Goal: Task Accomplishment & Management: Manage account settings

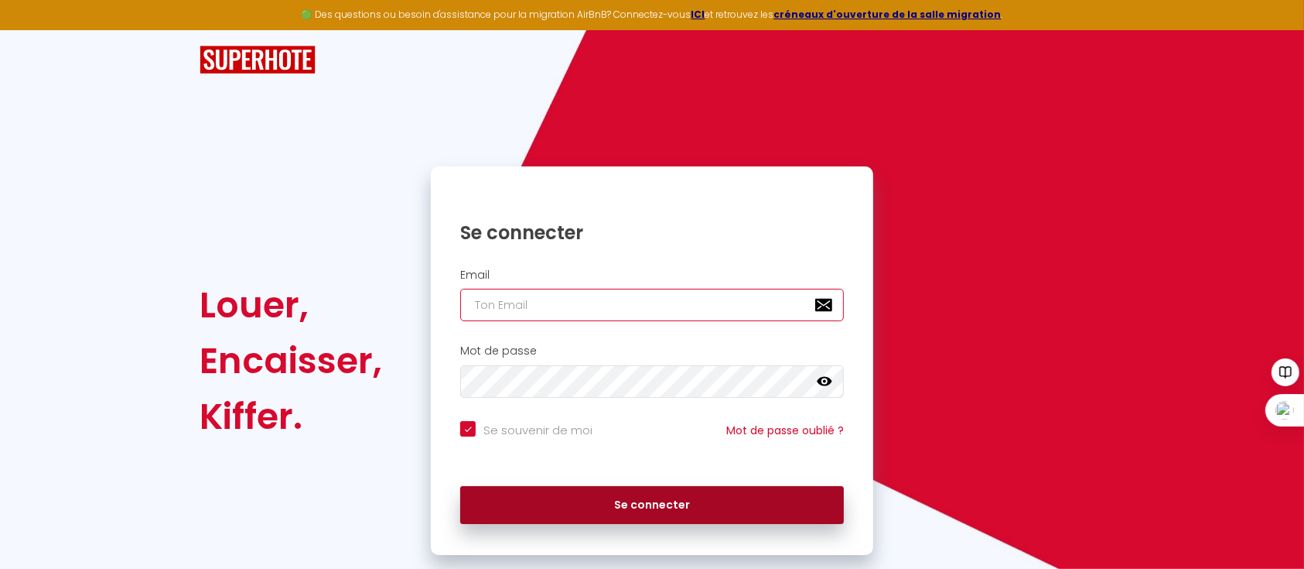
type input "[EMAIL_ADDRESS][DOMAIN_NAME]"
click at [670, 504] on button "Se connecter" at bounding box center [652, 505] width 384 height 39
checkbox input "true"
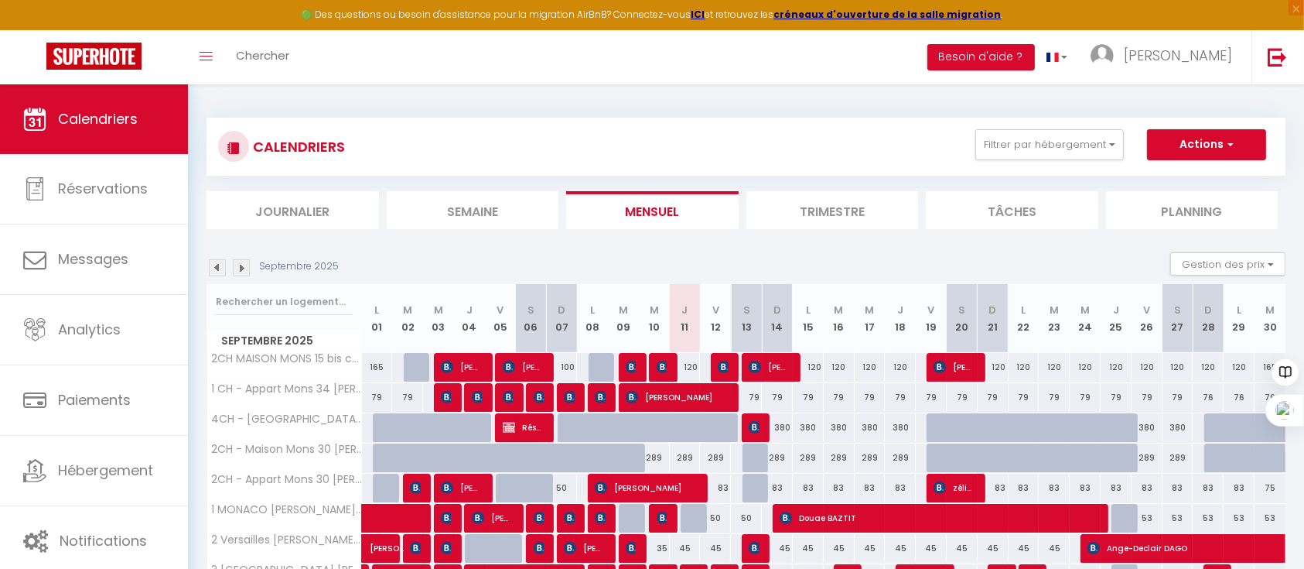
click at [218, 265] on img at bounding box center [217, 267] width 17 height 17
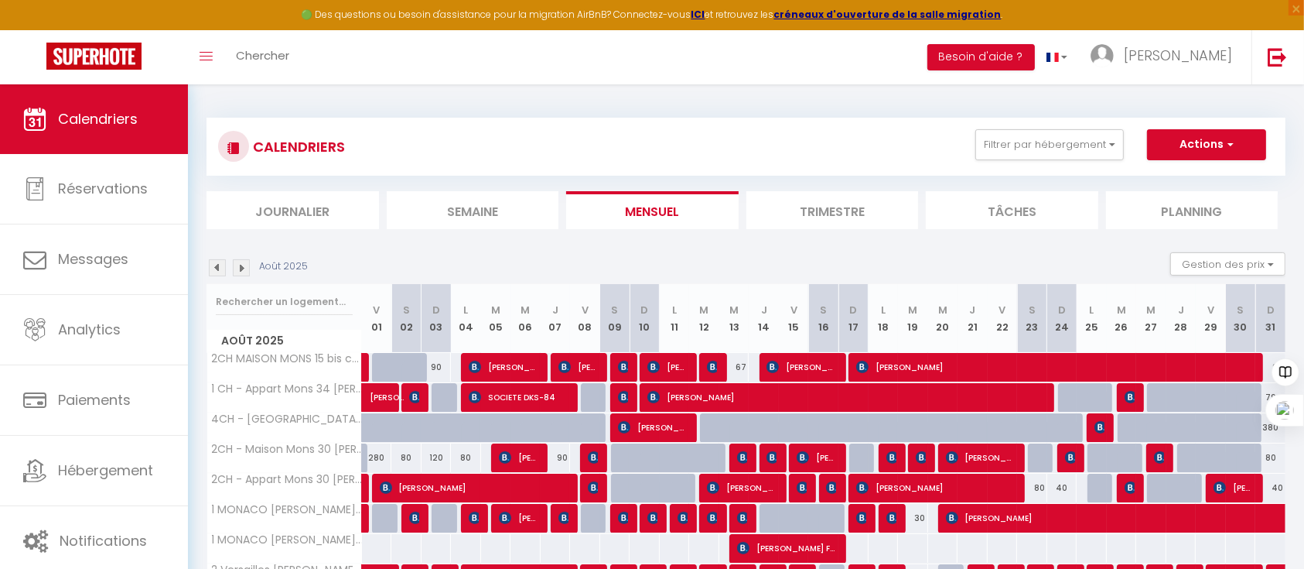
click at [215, 272] on img at bounding box center [217, 267] width 17 height 17
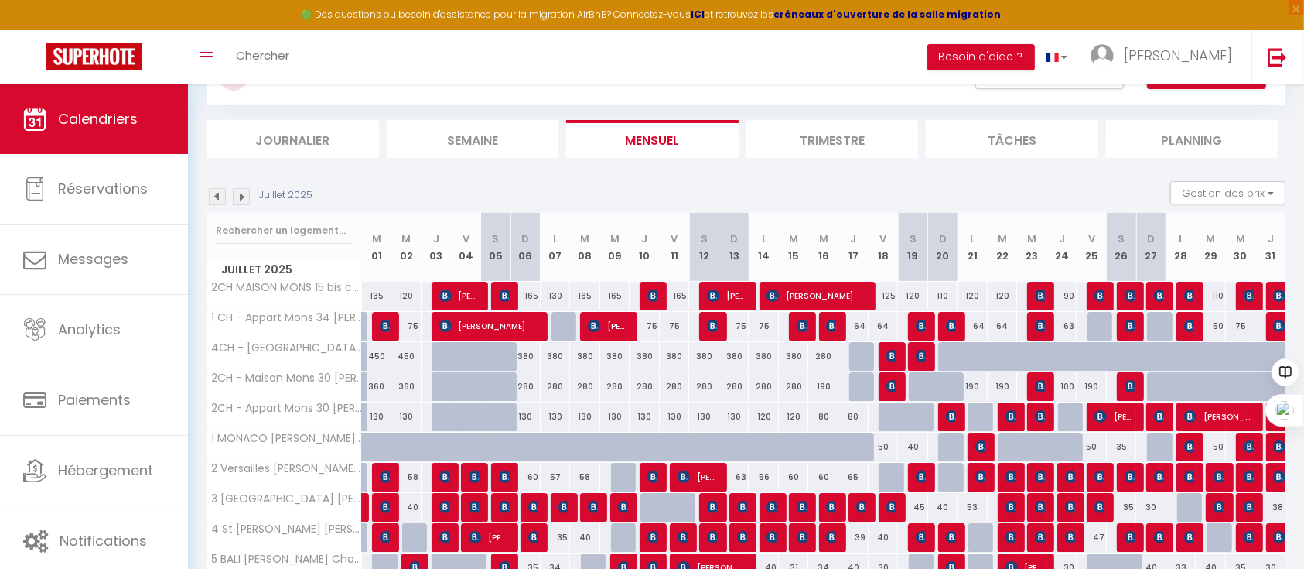
scroll to position [103, 0]
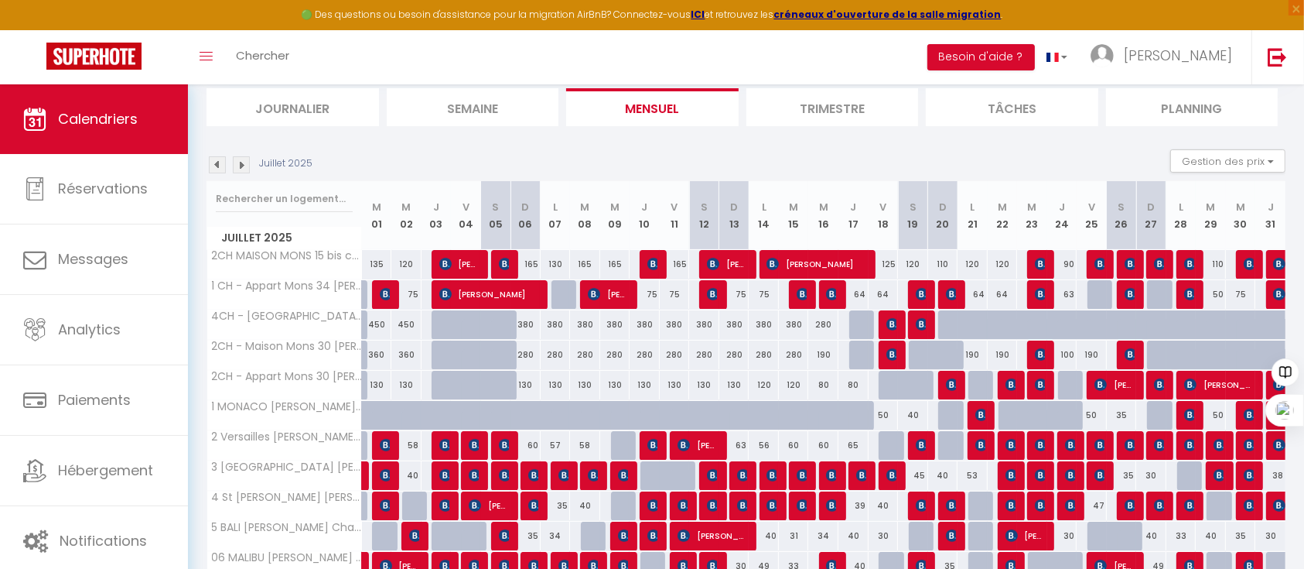
click at [212, 164] on img at bounding box center [217, 164] width 17 height 17
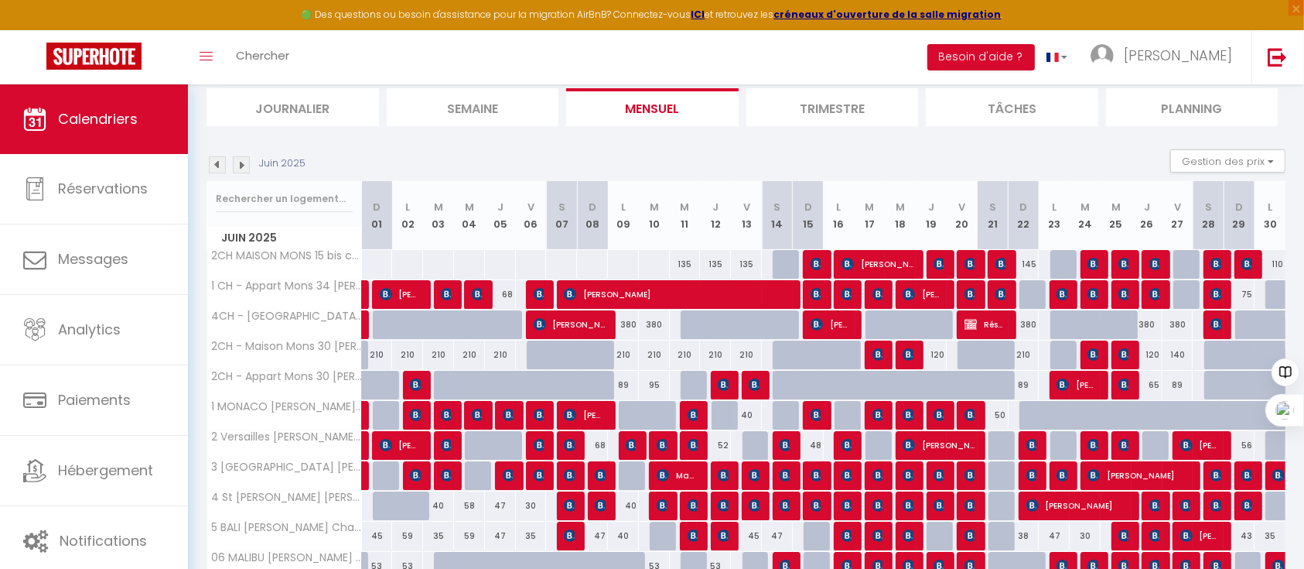
click at [212, 164] on img at bounding box center [217, 164] width 17 height 17
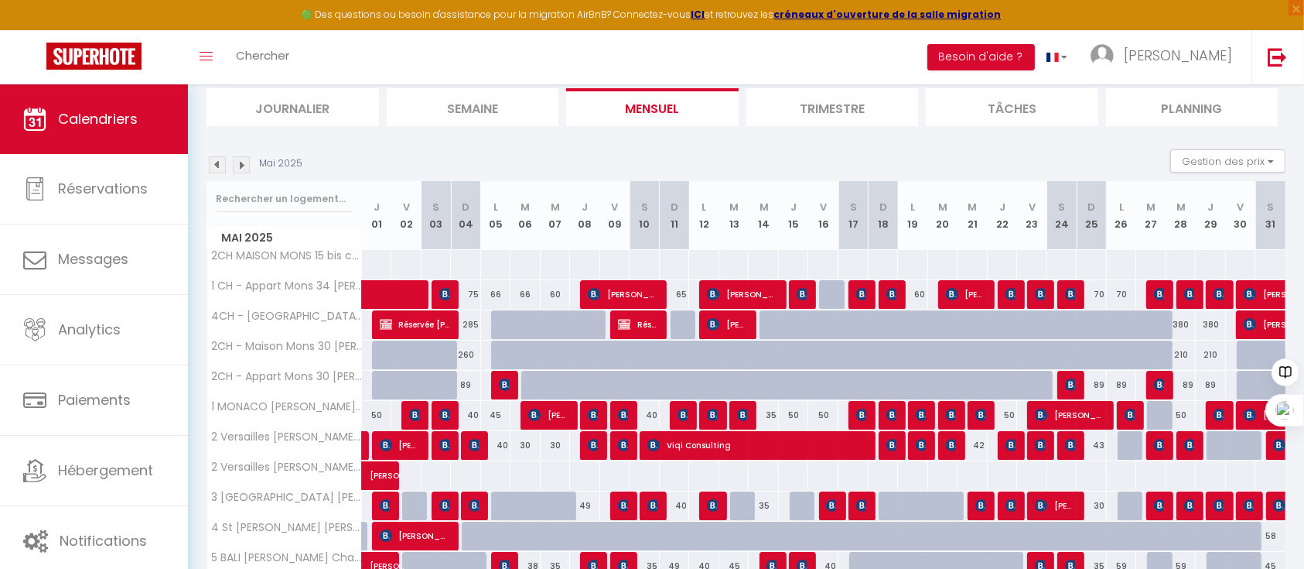
click at [247, 162] on img at bounding box center [241, 164] width 17 height 17
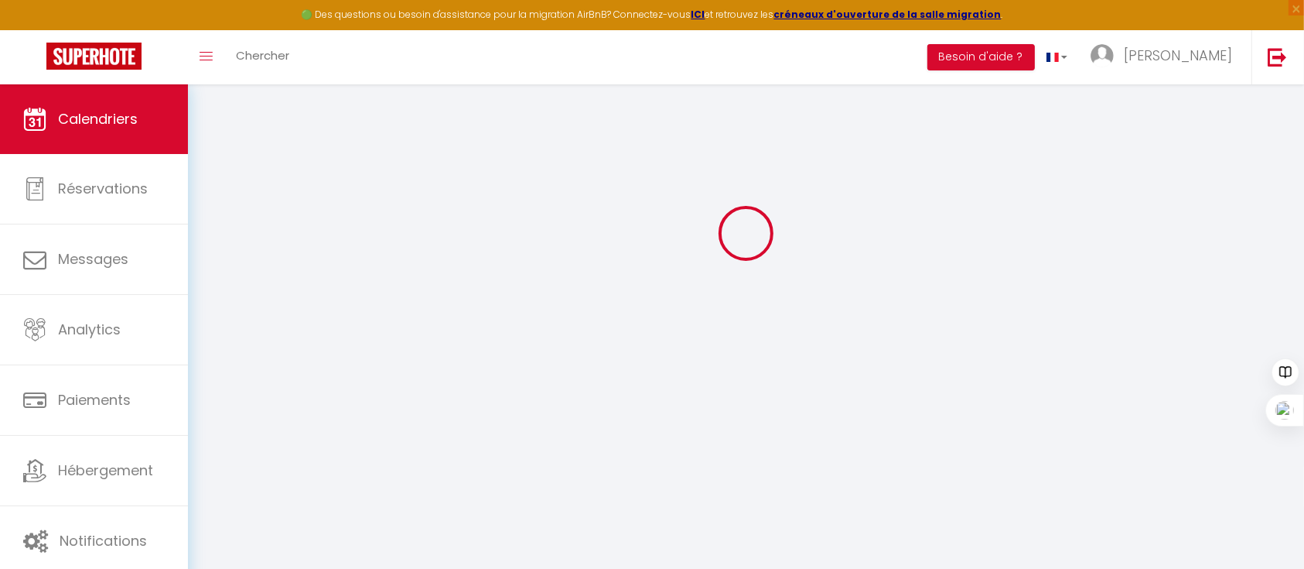
scroll to position [84, 0]
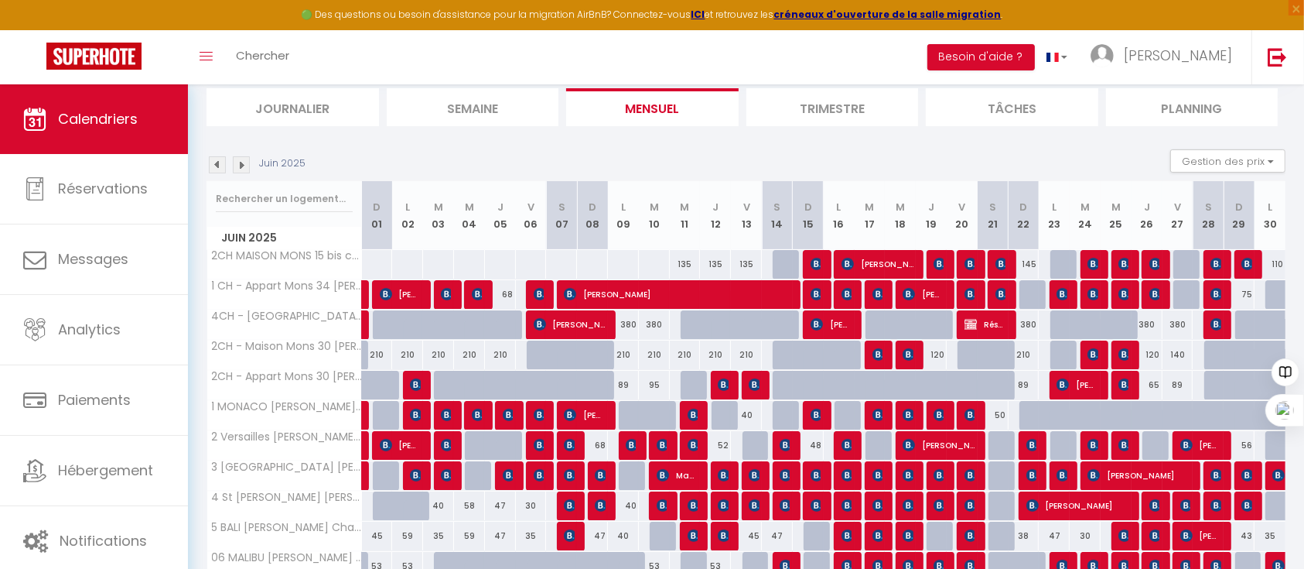
click at [247, 162] on img at bounding box center [241, 164] width 17 height 17
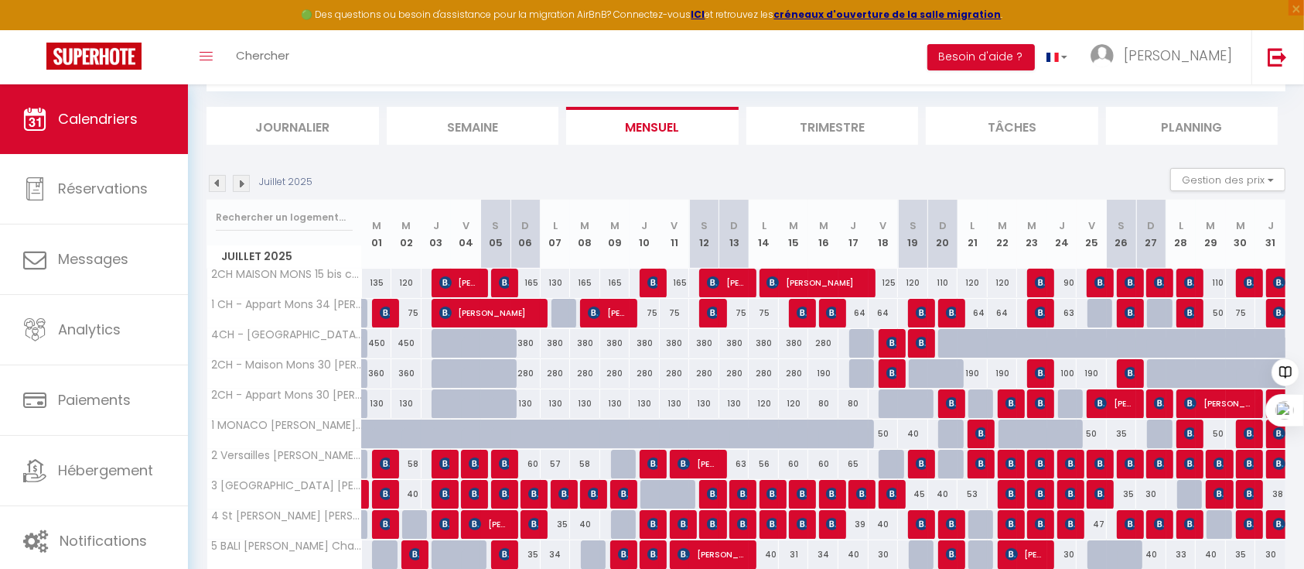
scroll to position [103, 0]
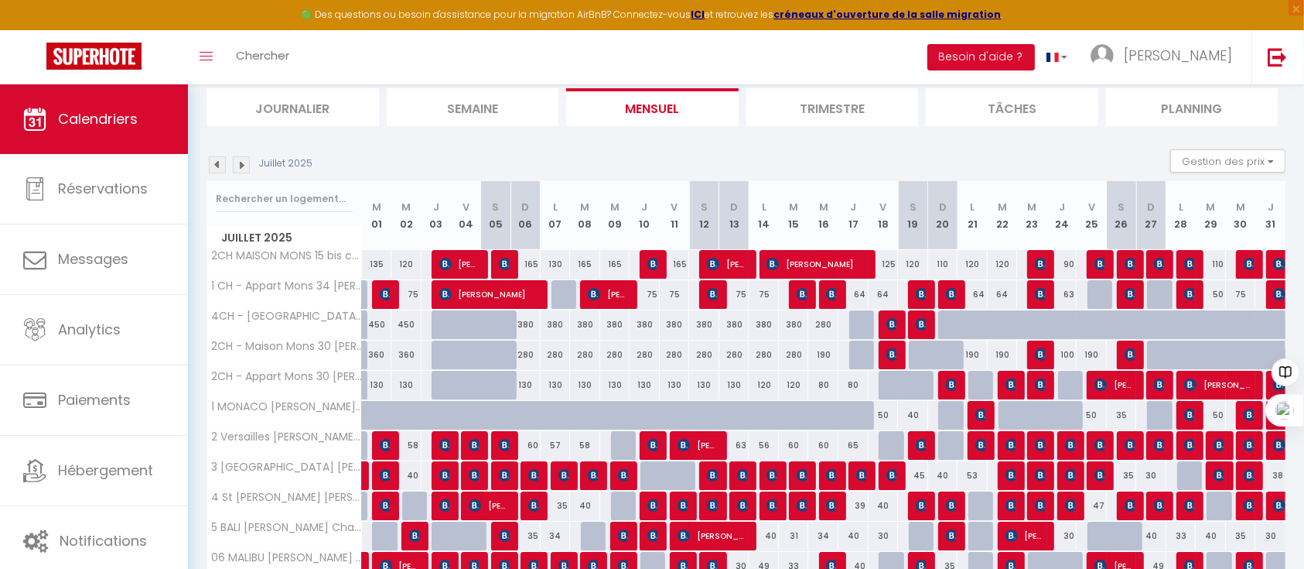
click at [247, 162] on img at bounding box center [241, 164] width 17 height 17
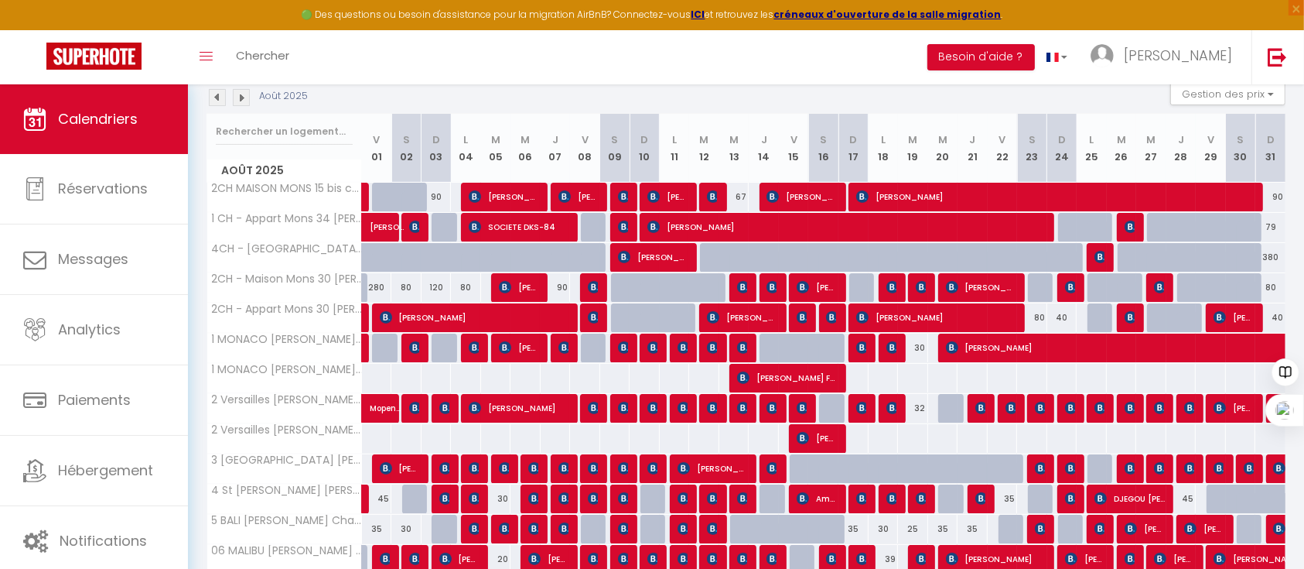
scroll to position [0, 0]
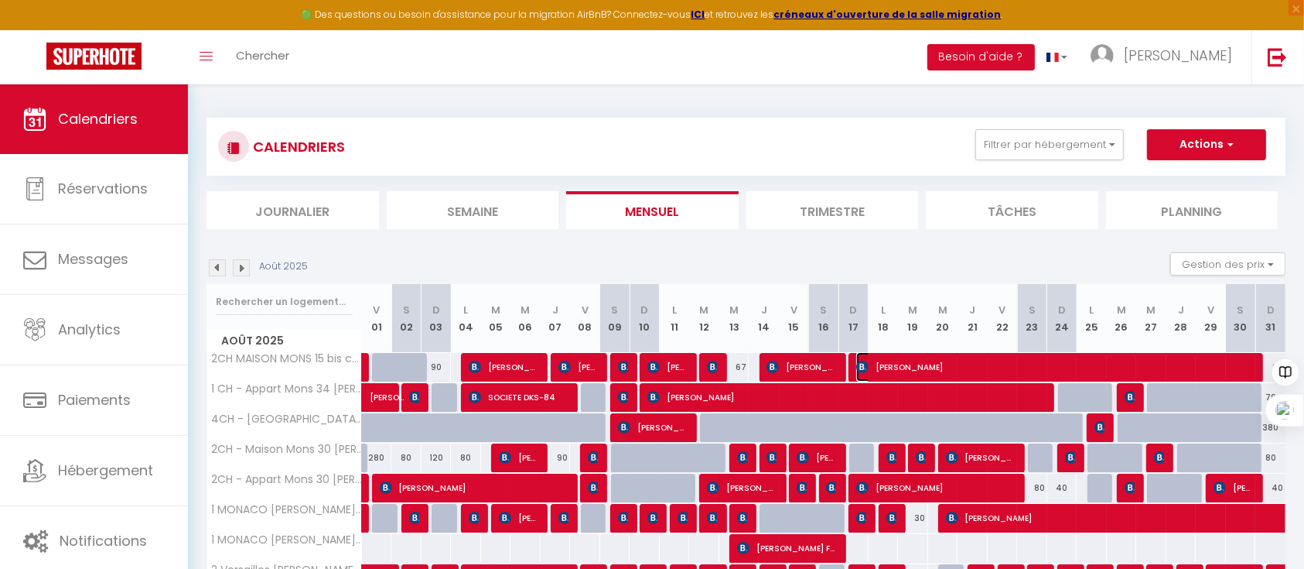
click at [865, 367] on img at bounding box center [862, 367] width 12 height 12
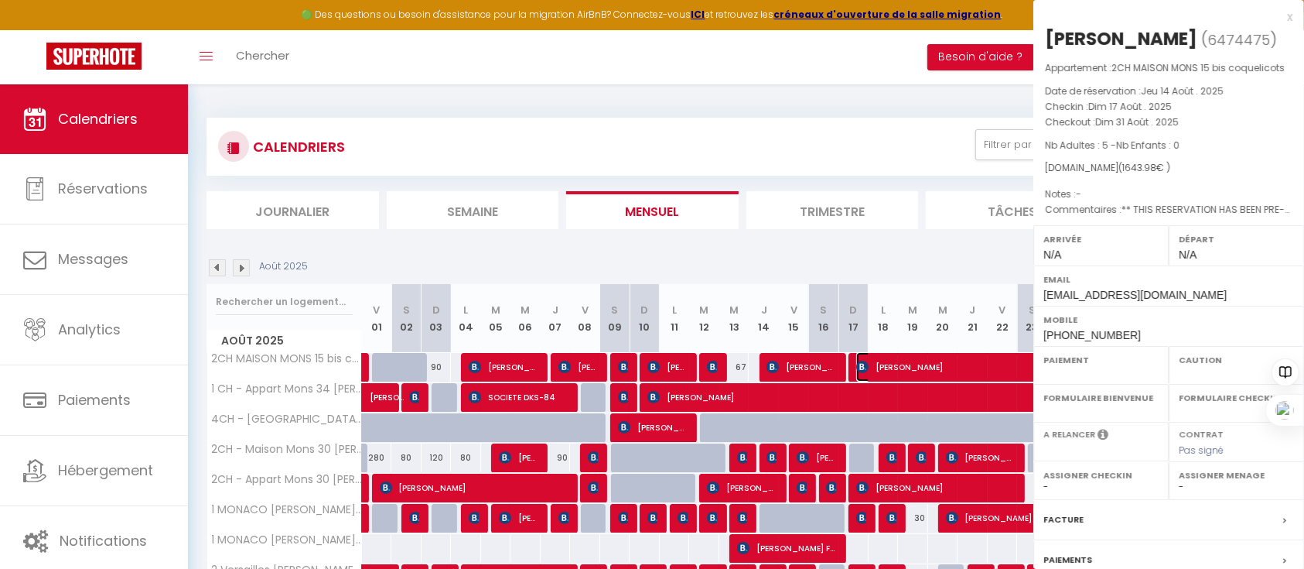
select select "OK"
select select "KO"
select select "0"
select select "1"
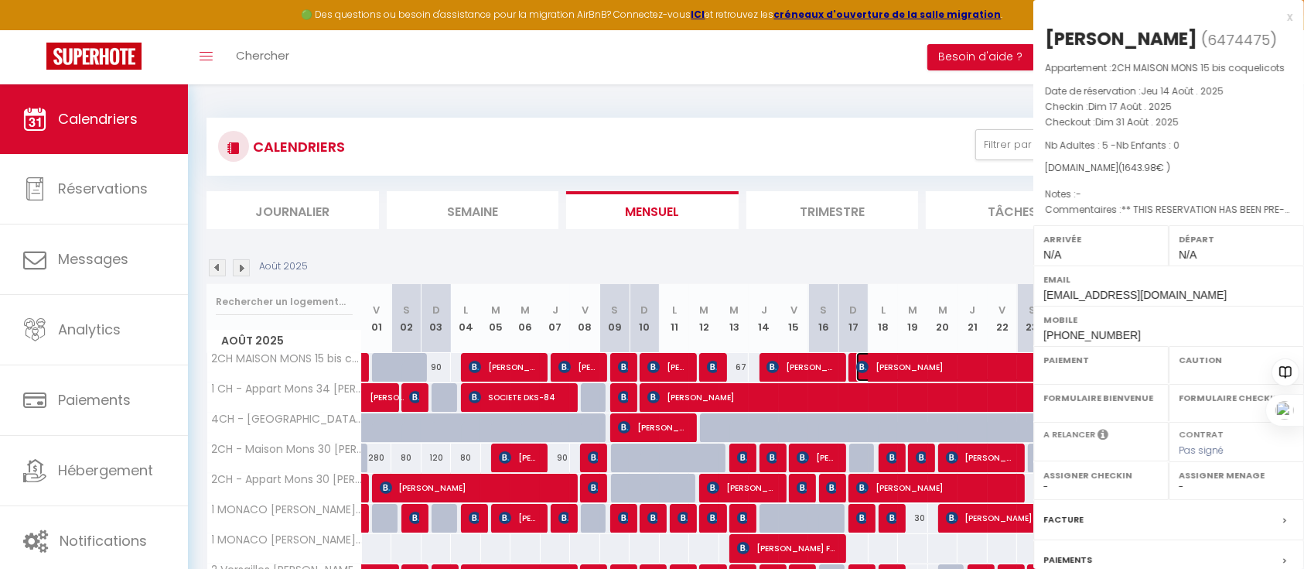
select select
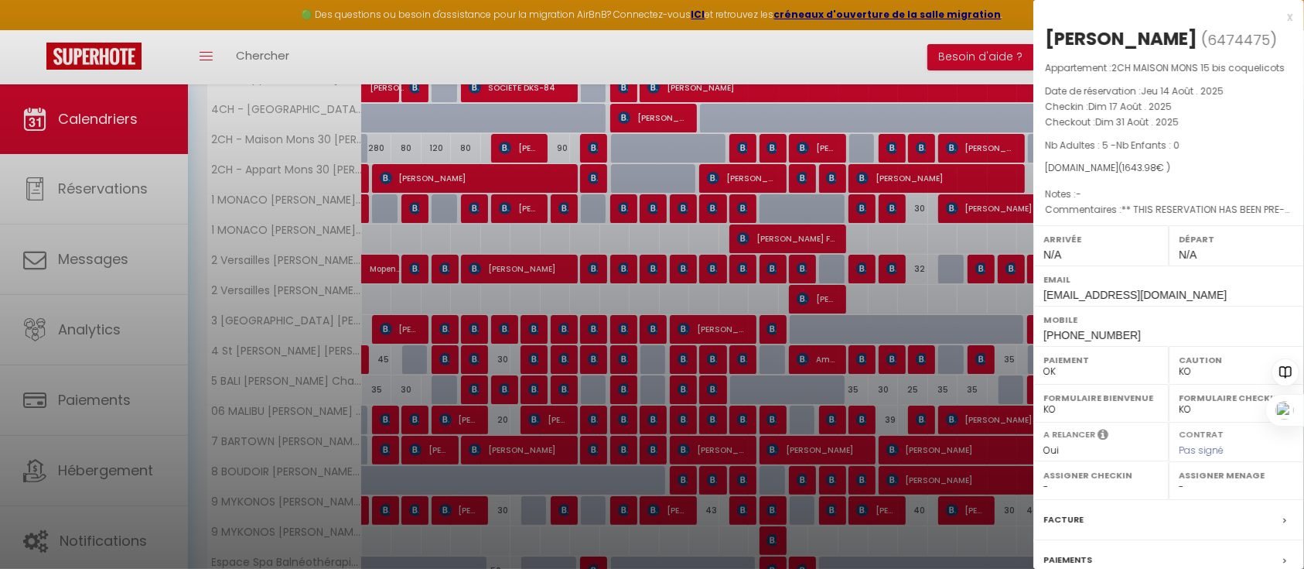
click at [972, 232] on div at bounding box center [652, 284] width 1304 height 569
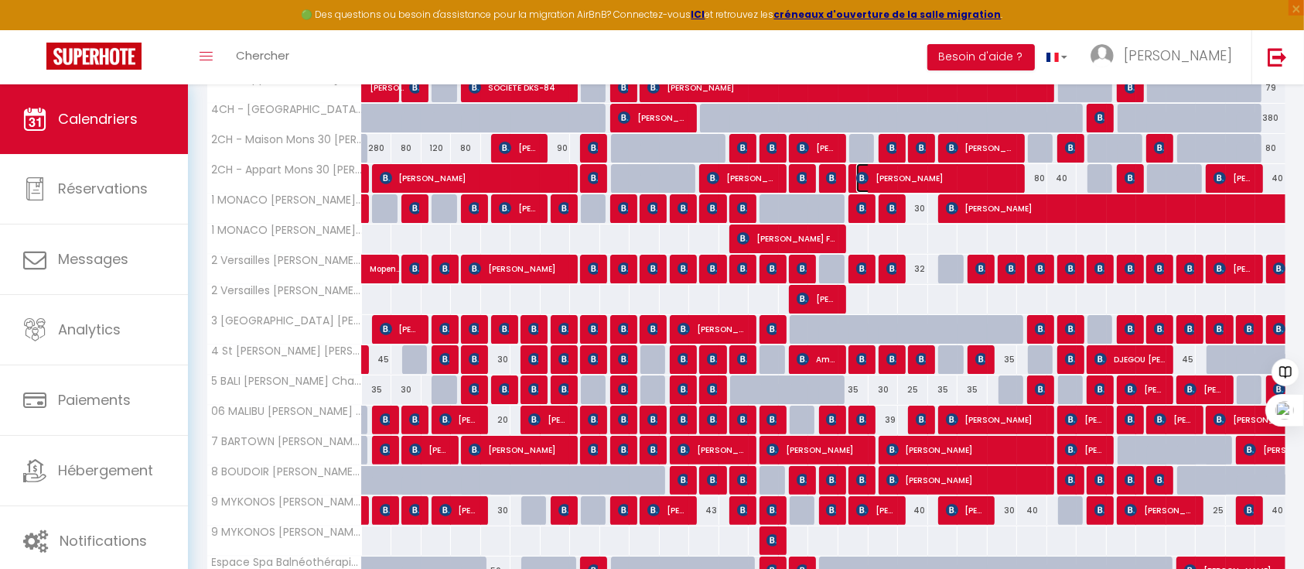
click at [888, 176] on span "[PERSON_NAME]" at bounding box center [936, 177] width 161 height 29
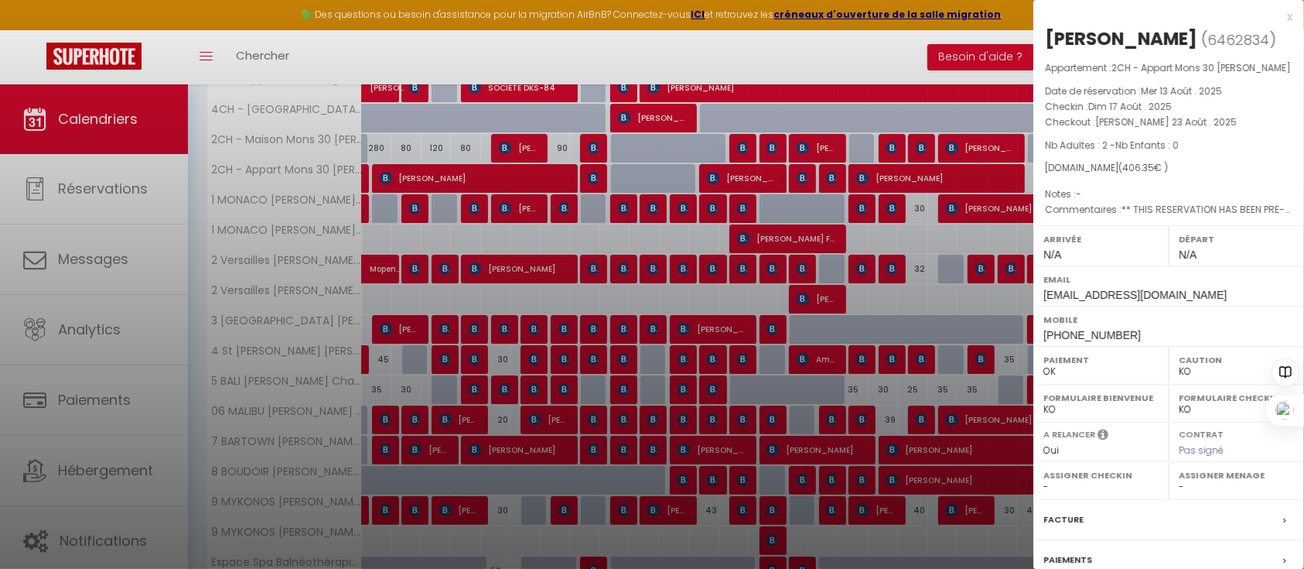
click at [888, 176] on div at bounding box center [652, 284] width 1304 height 569
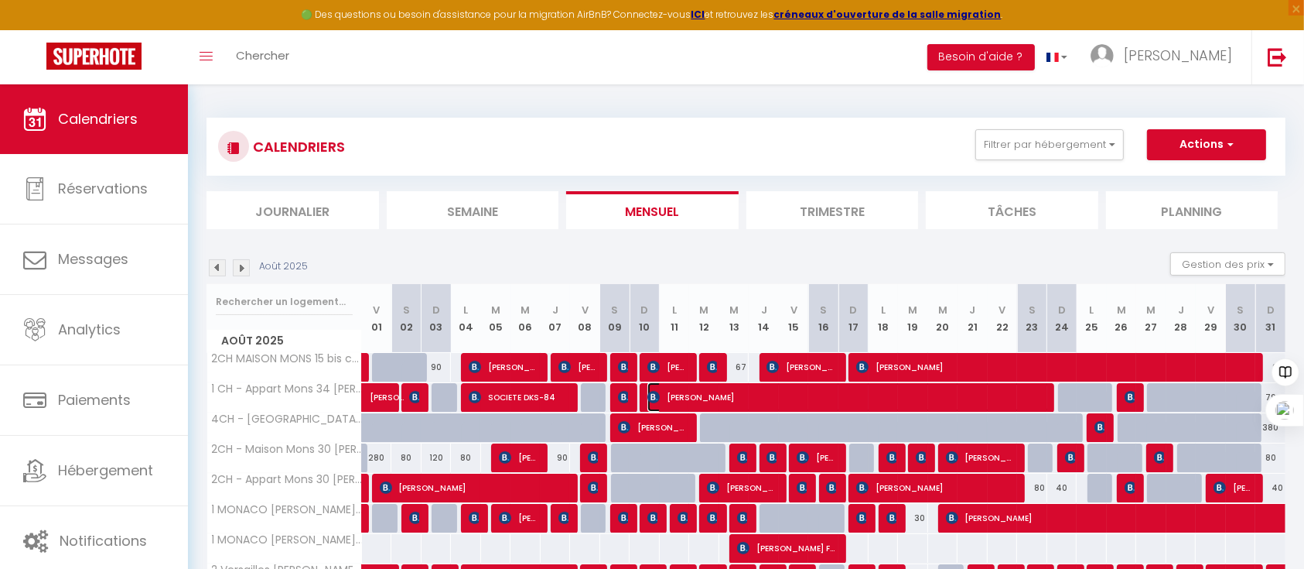
click at [846, 398] on span "[PERSON_NAME]" at bounding box center [849, 396] width 402 height 29
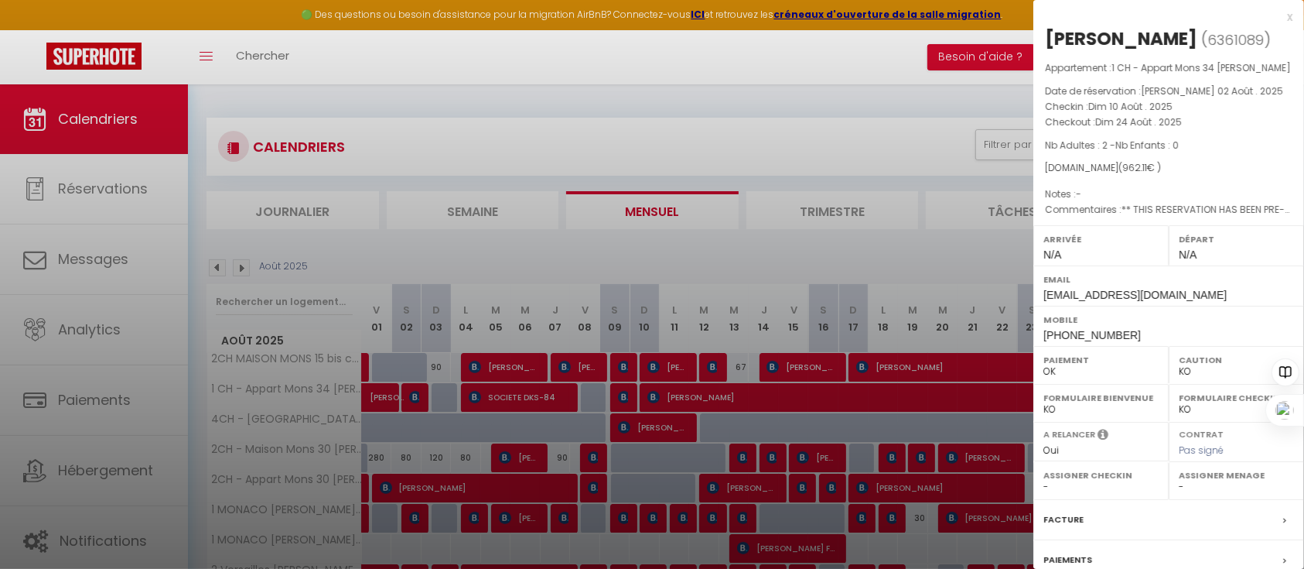
click at [912, 294] on div at bounding box center [652, 284] width 1304 height 569
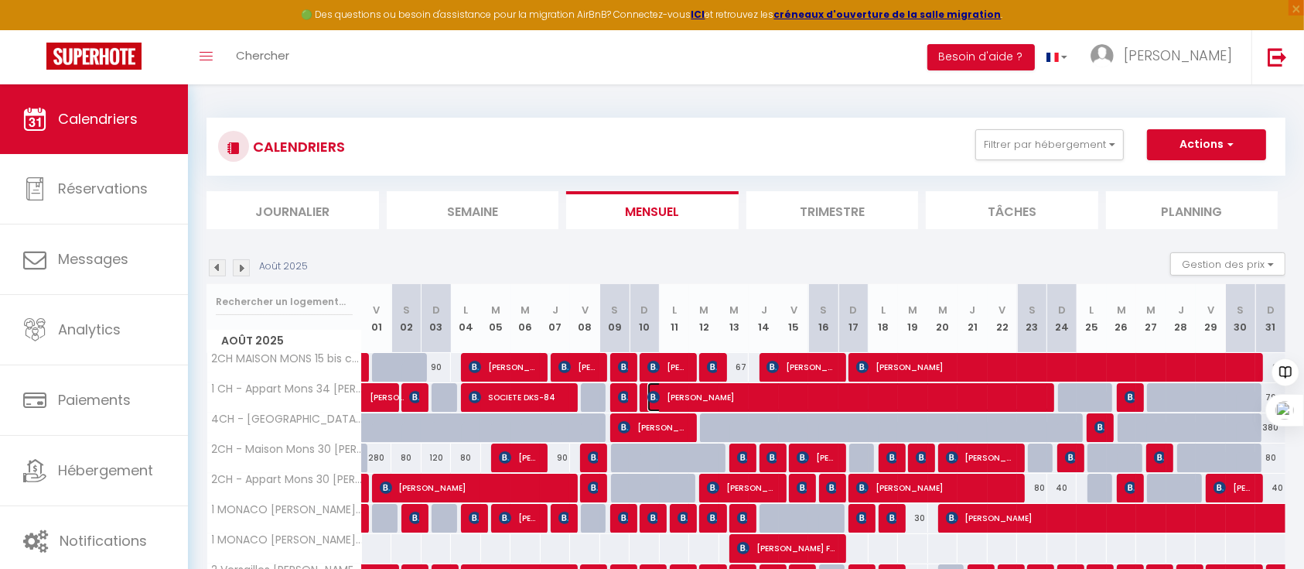
click at [702, 393] on span "[PERSON_NAME]" at bounding box center [849, 396] width 402 height 29
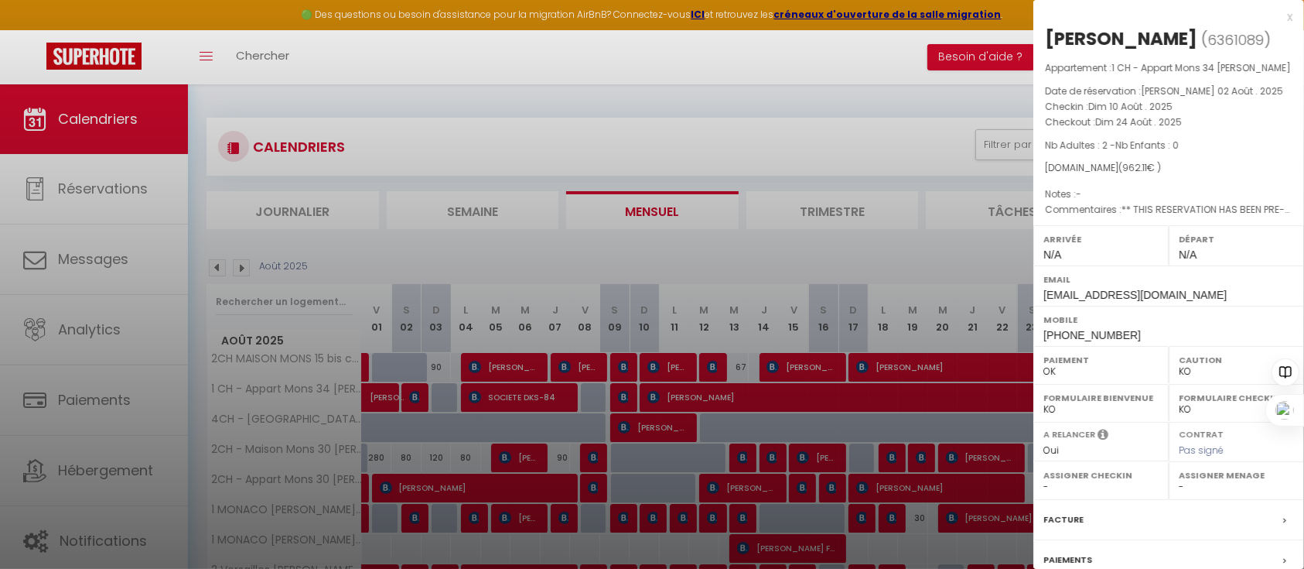
click at [870, 257] on div at bounding box center [652, 284] width 1304 height 569
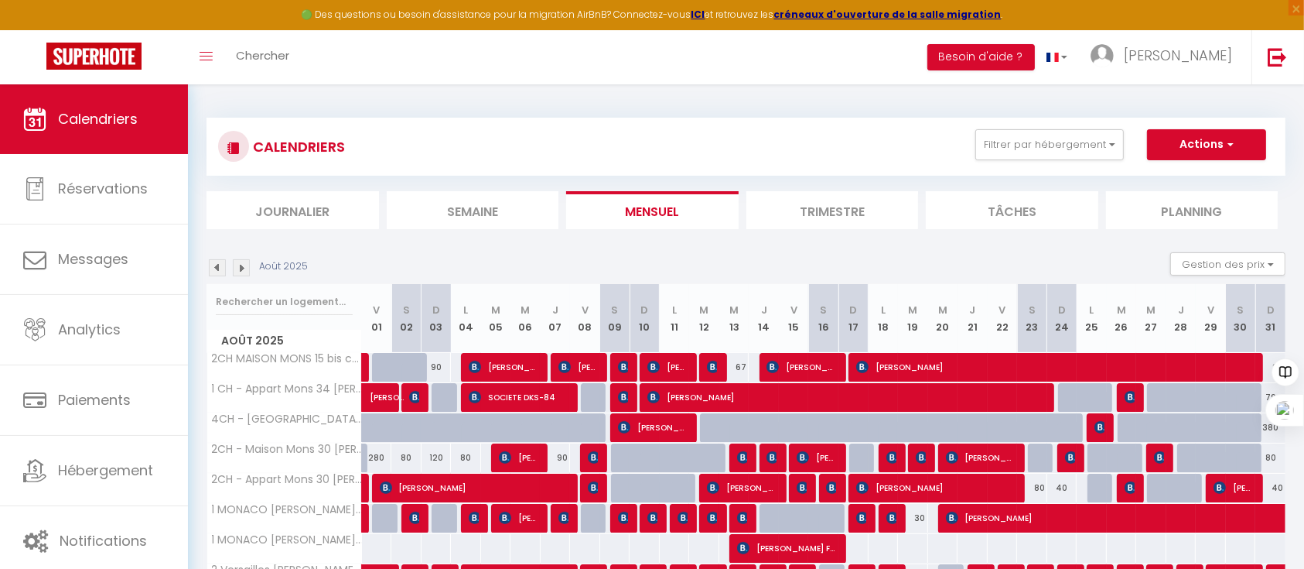
click at [850, 210] on li "Trimestre" at bounding box center [833, 210] width 173 height 38
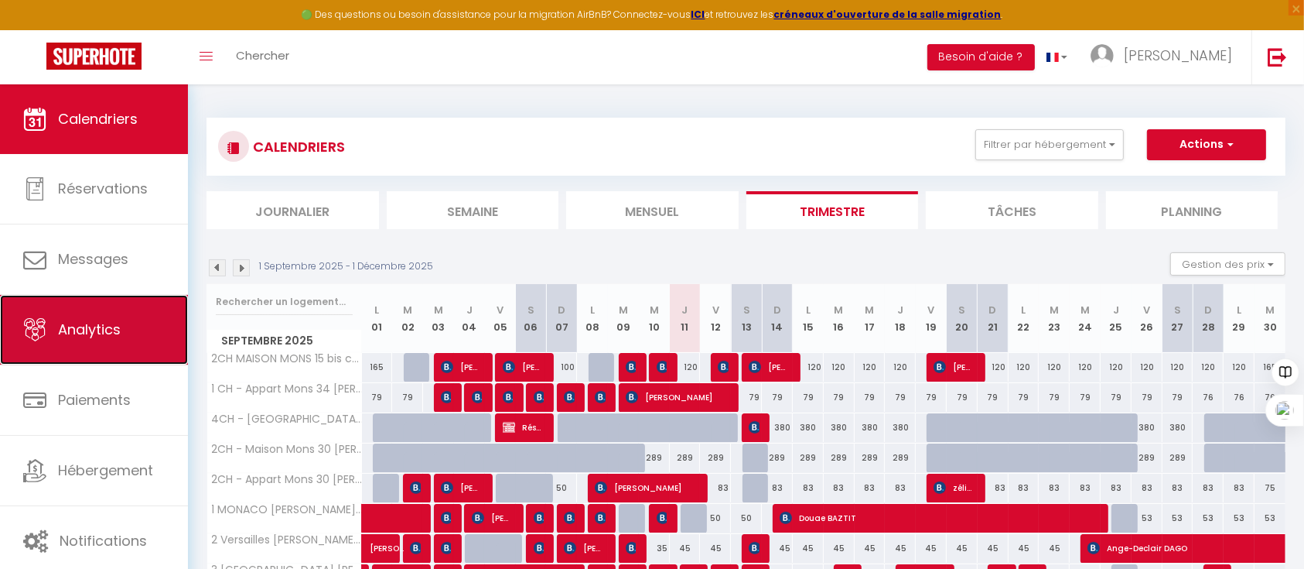
click at [99, 330] on span "Analytics" at bounding box center [89, 329] width 63 height 19
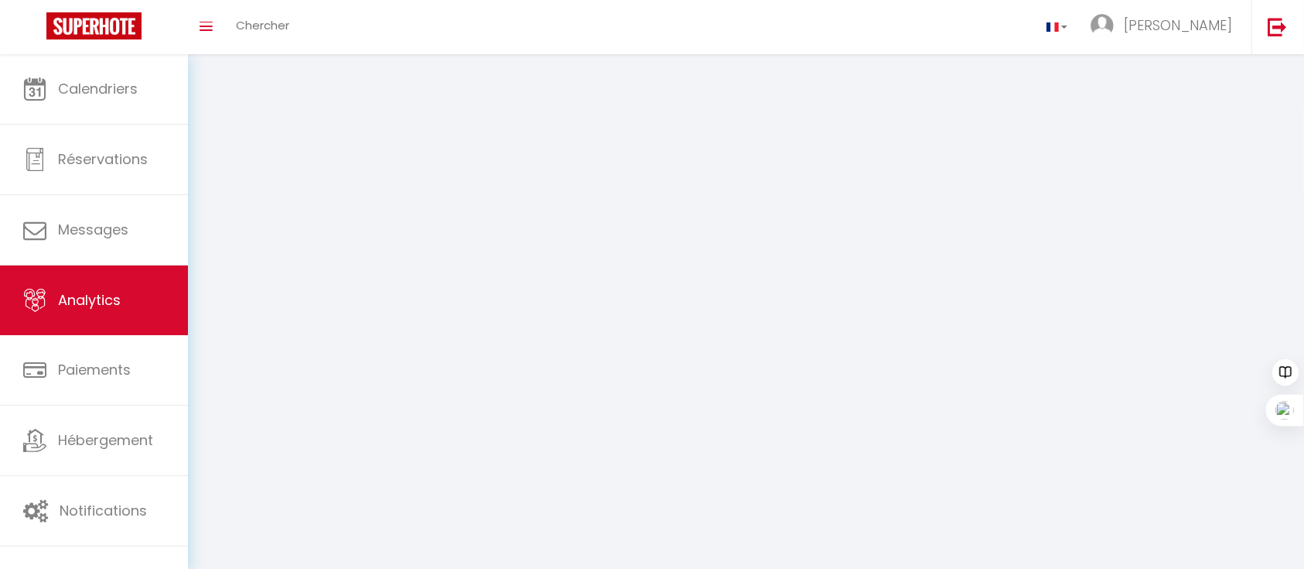
select select "2025"
select select "9"
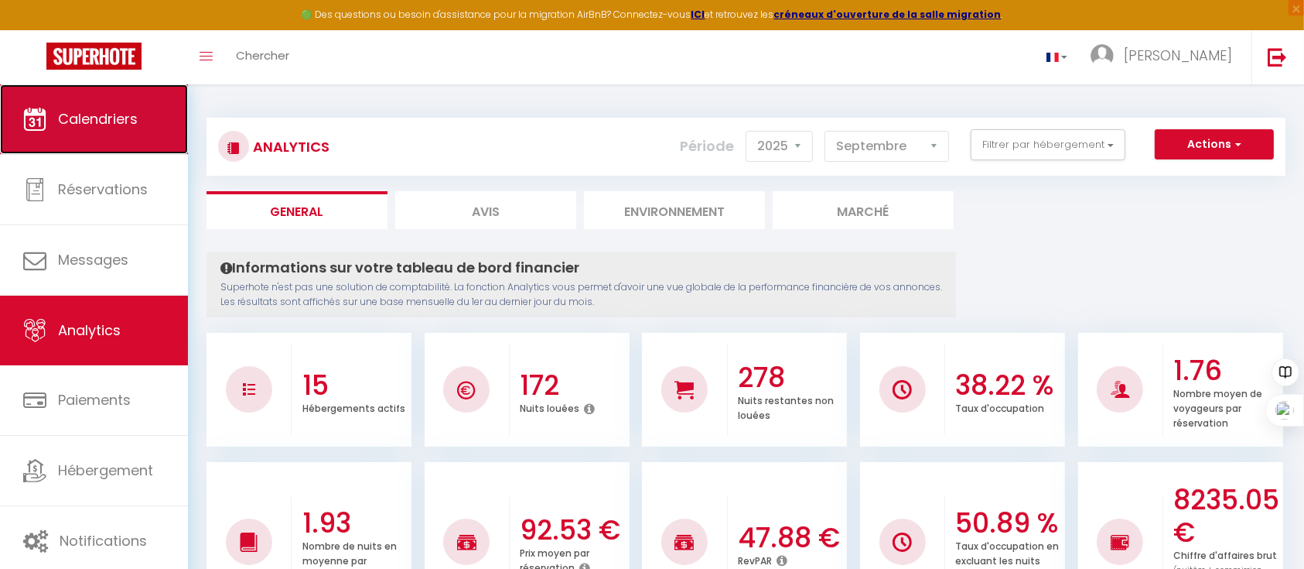
click at [74, 104] on link "Calendriers" at bounding box center [94, 119] width 188 height 70
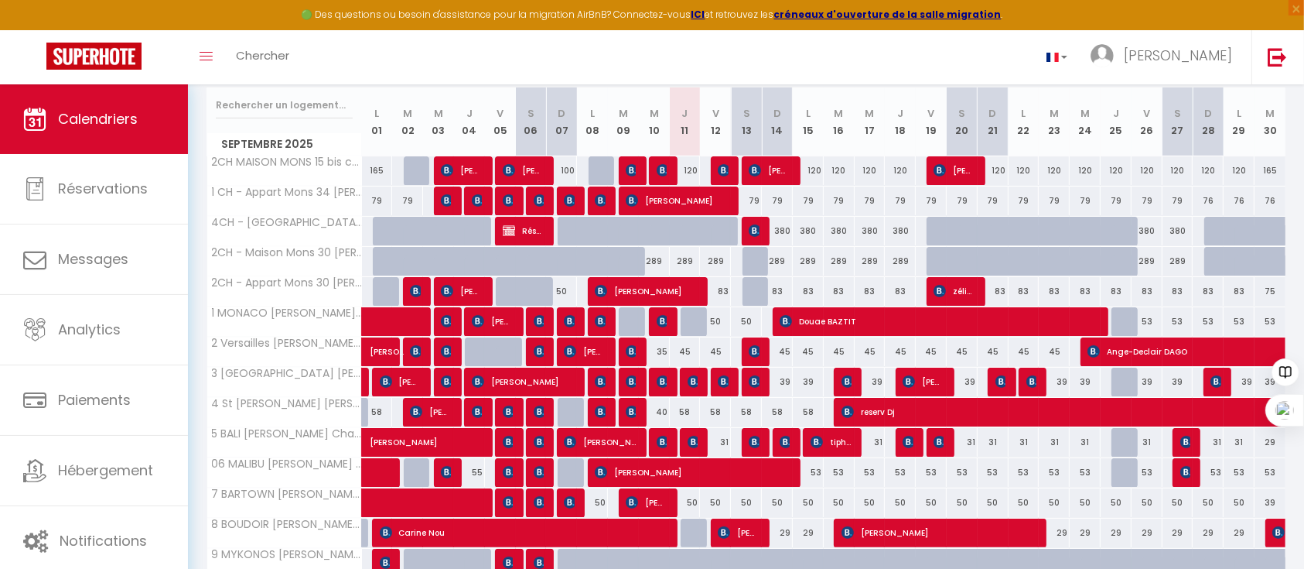
scroll to position [206, 0]
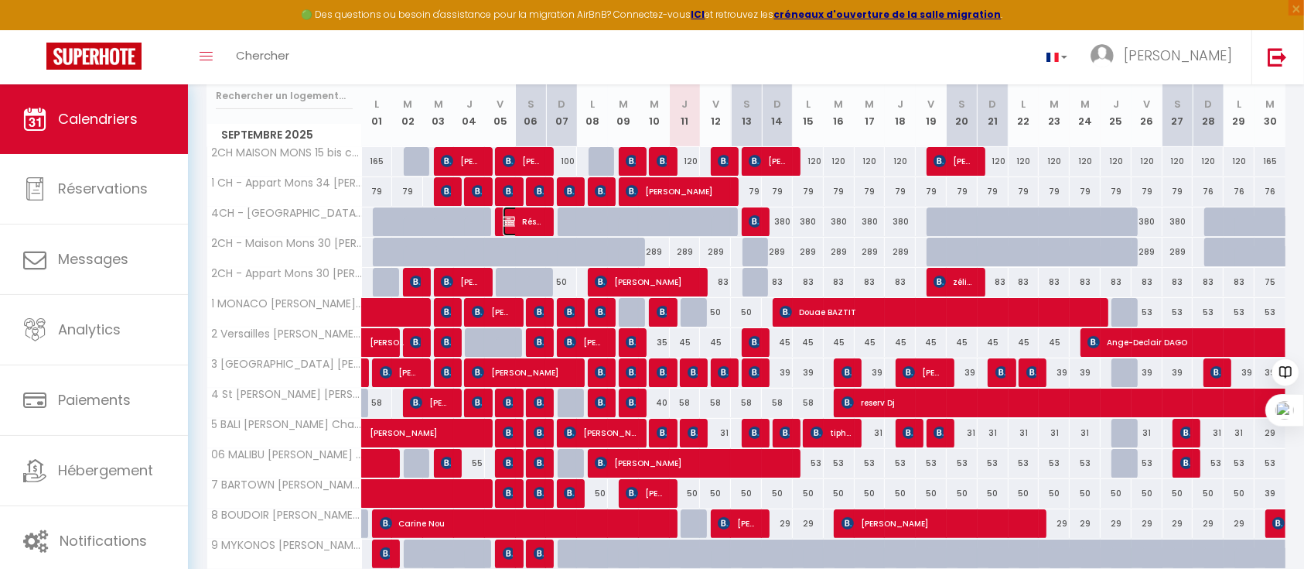
click at [528, 219] on span "Réservée [PERSON_NAME]" at bounding box center [523, 221] width 41 height 29
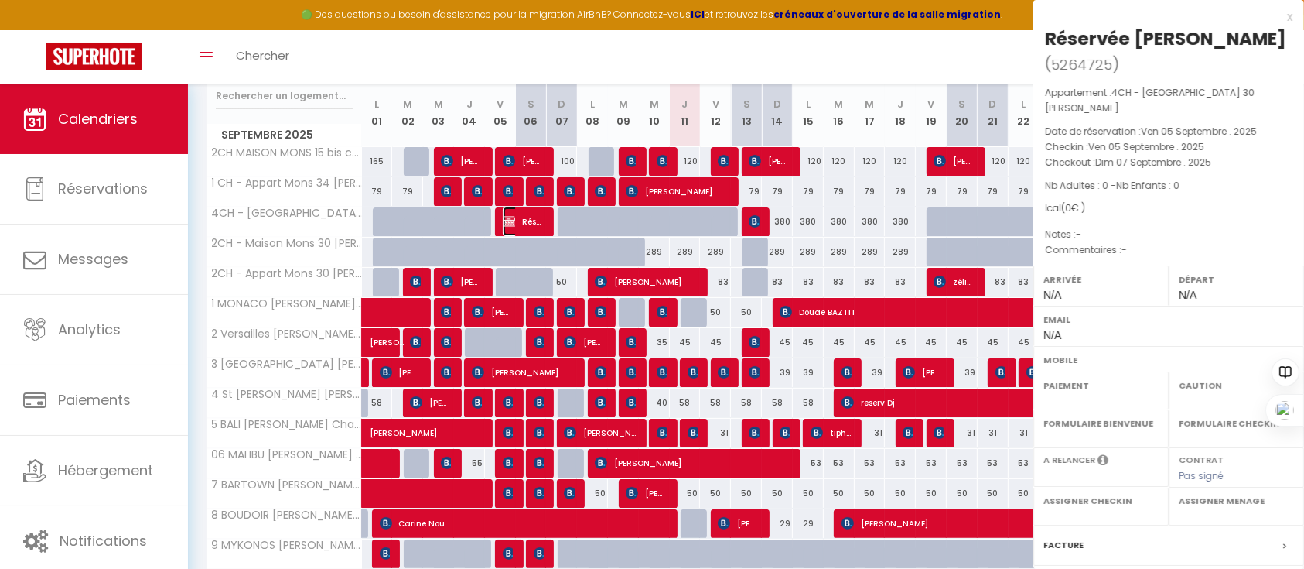
select select "OK"
select select "KO"
select select "0"
select select "1"
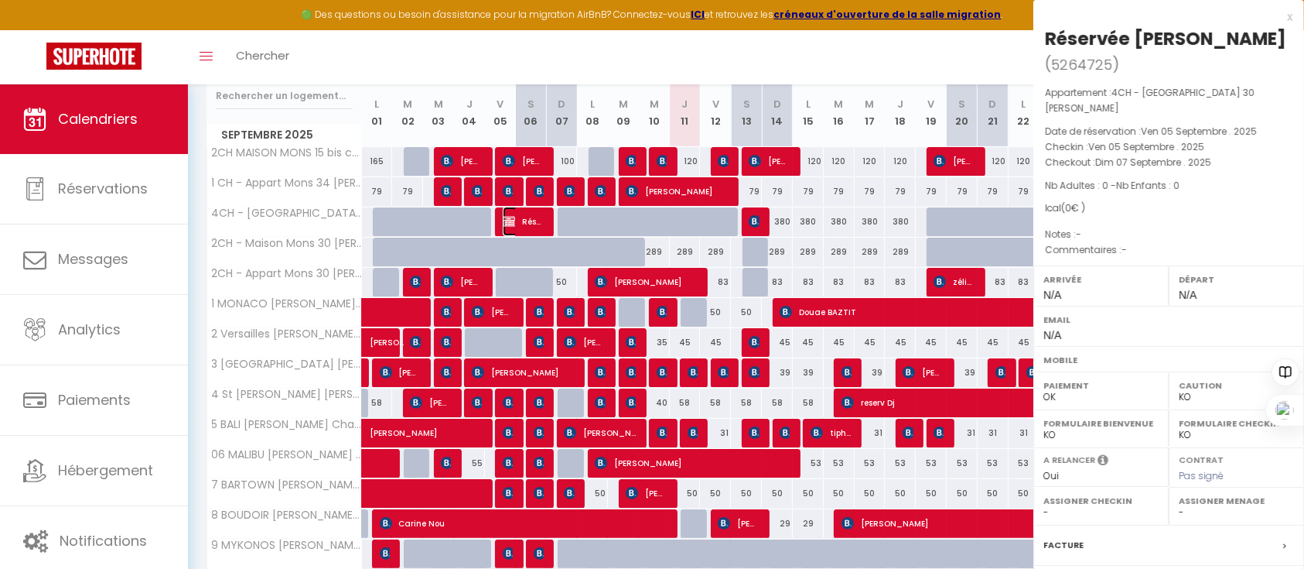
select select
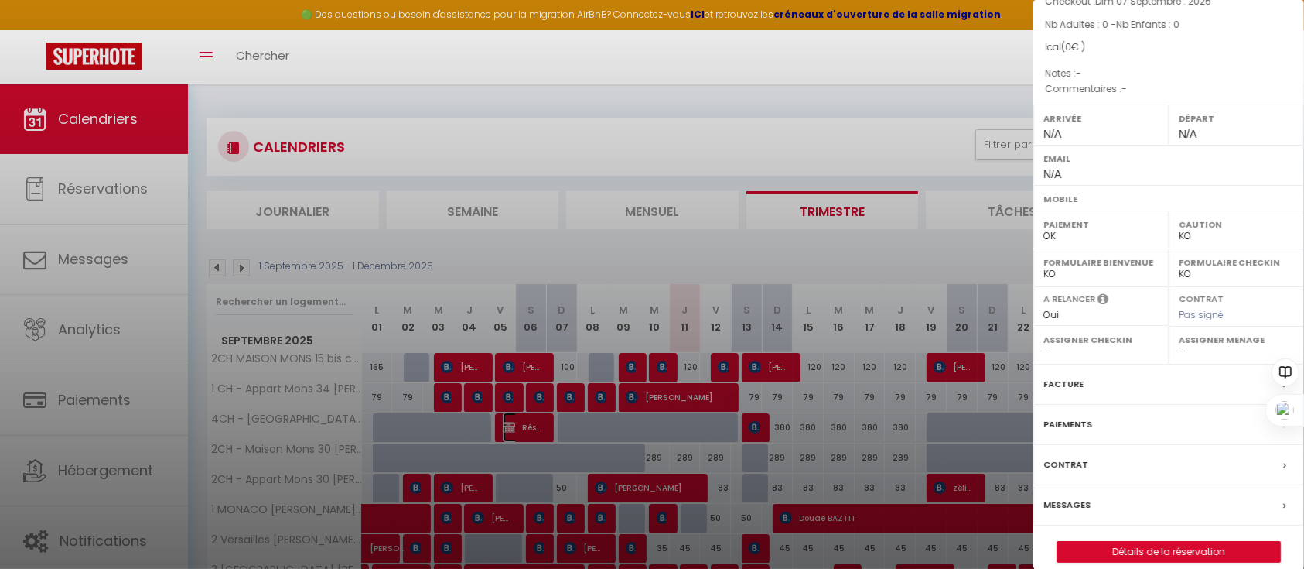
scroll to position [103, 0]
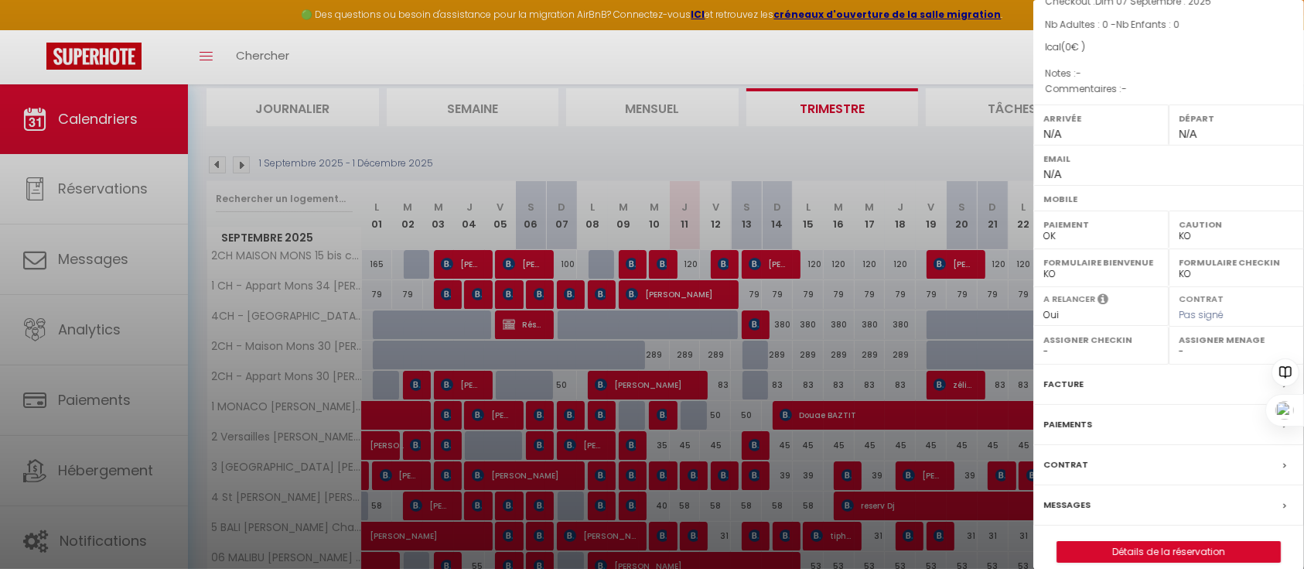
click at [857, 146] on div at bounding box center [652, 284] width 1304 height 569
